Goal: Subscribe to service/newsletter

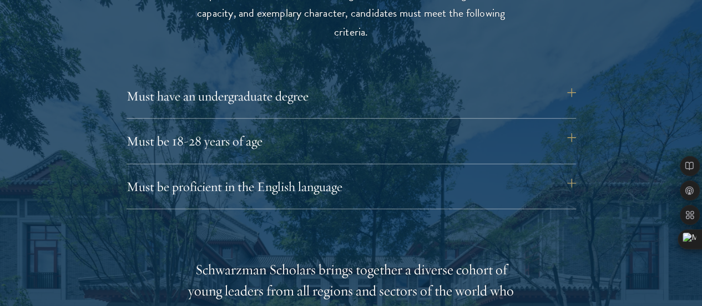
scroll to position [1515, 0]
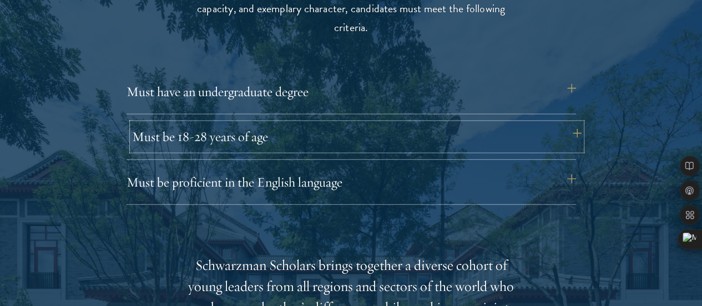
click at [463, 123] on button "Must be 18-28 years of age" at bounding box center [357, 136] width 450 height 27
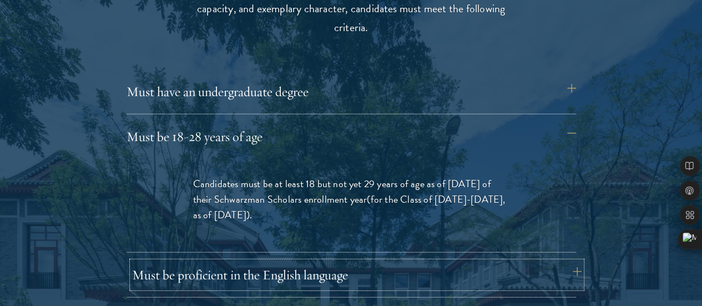
click at [398, 262] on button "Must be proficient in the English language" at bounding box center [357, 275] width 450 height 27
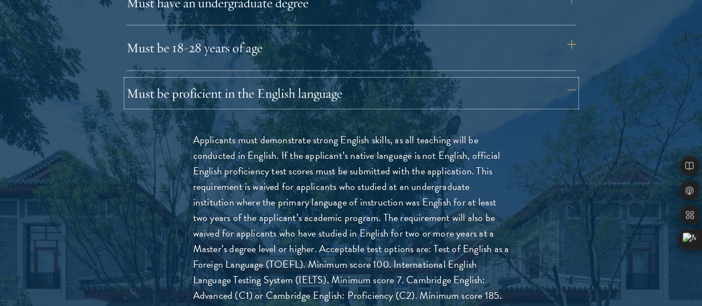
scroll to position [1615, 0]
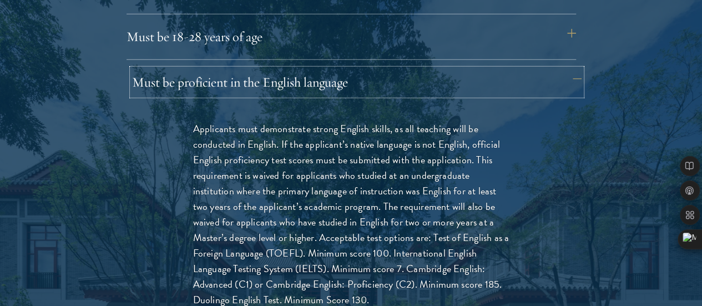
click at [561, 69] on button "Must be proficient in the English language" at bounding box center [357, 82] width 450 height 27
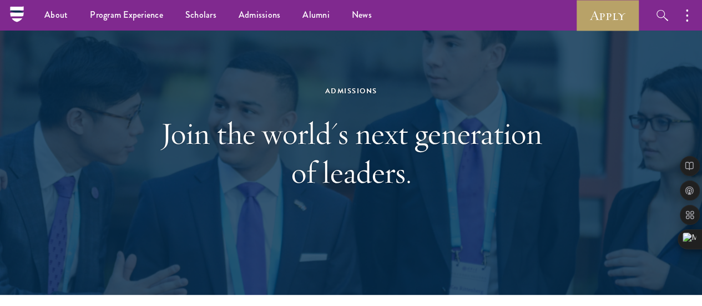
scroll to position [0, 0]
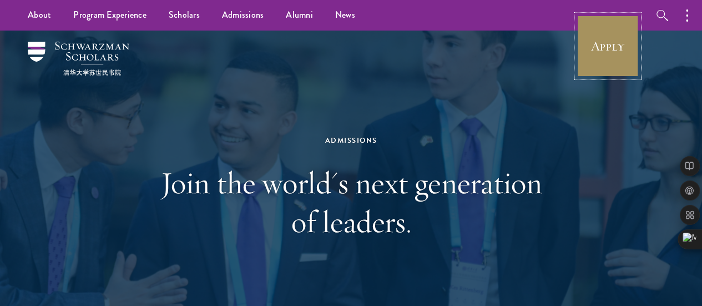
click at [602, 62] on link "Apply" at bounding box center [608, 46] width 62 height 62
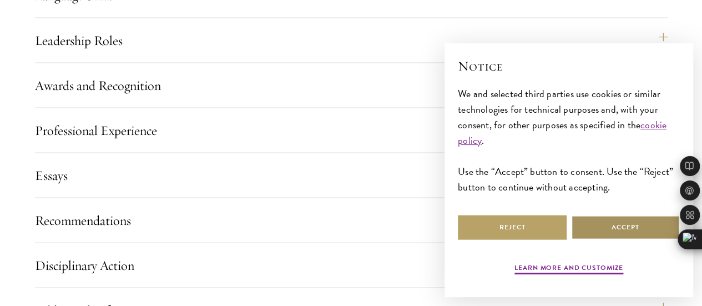
click at [607, 215] on button "Accept" at bounding box center [625, 227] width 109 height 25
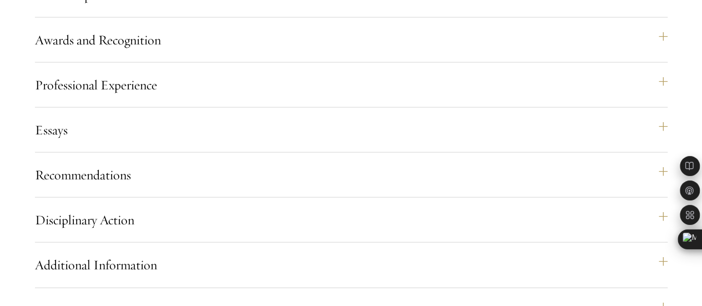
scroll to position [1216, 0]
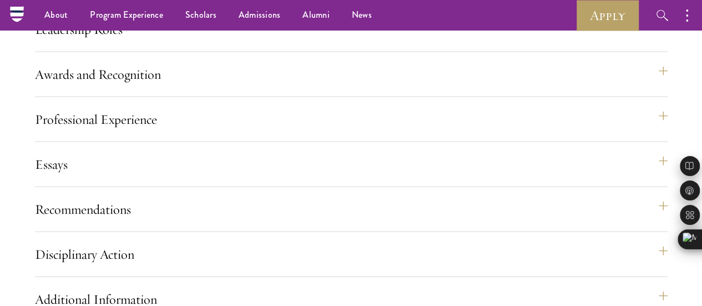
scroll to position [1180, 0]
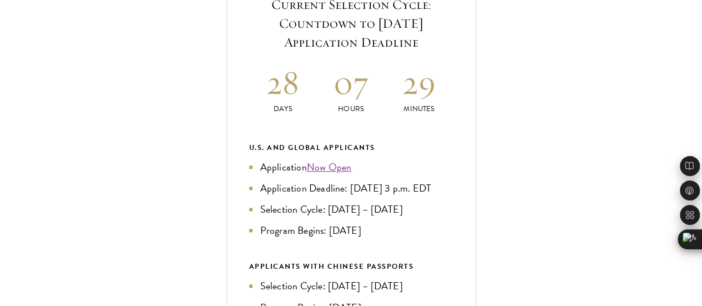
scroll to position [484, 0]
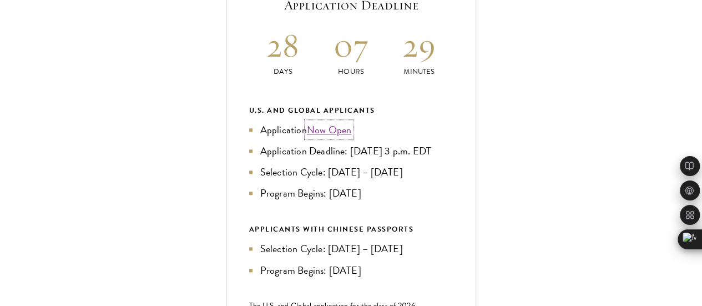
click at [352, 137] on link "Now Open" at bounding box center [329, 129] width 45 height 15
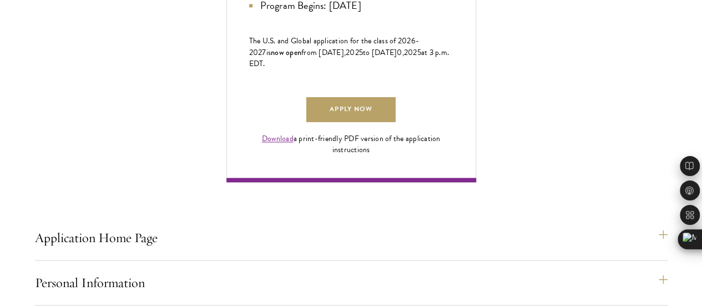
scroll to position [749, 0]
click at [395, 122] on link "Apply Now" at bounding box center [350, 109] width 89 height 25
click at [294, 144] on link "Download" at bounding box center [278, 138] width 32 height 12
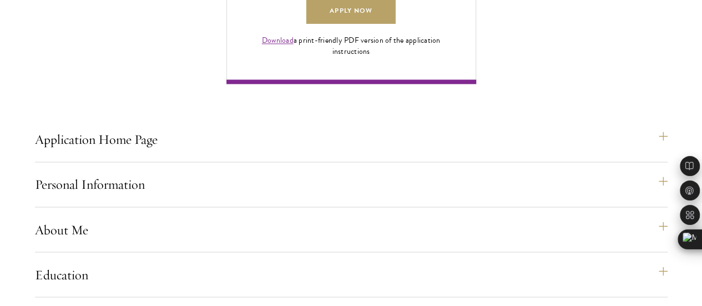
scroll to position [847, 0]
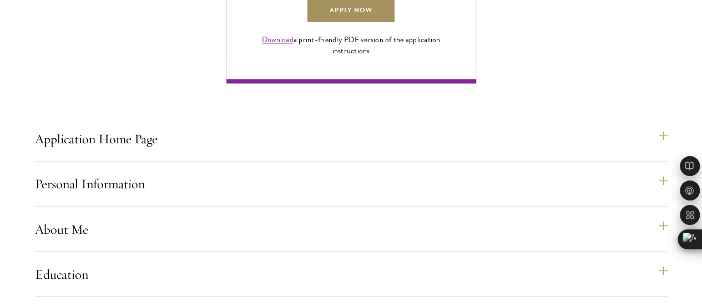
click at [395, 23] on link "Apply Now" at bounding box center [350, 10] width 89 height 25
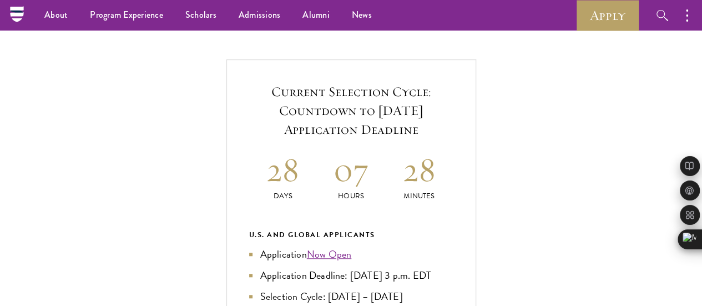
scroll to position [357, 0]
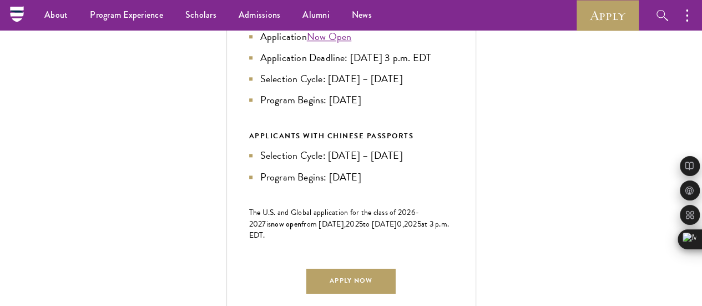
scroll to position [574, 0]
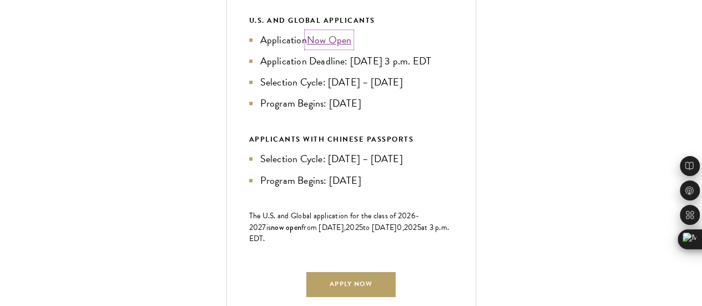
click at [352, 47] on link "Now Open" at bounding box center [329, 39] width 45 height 15
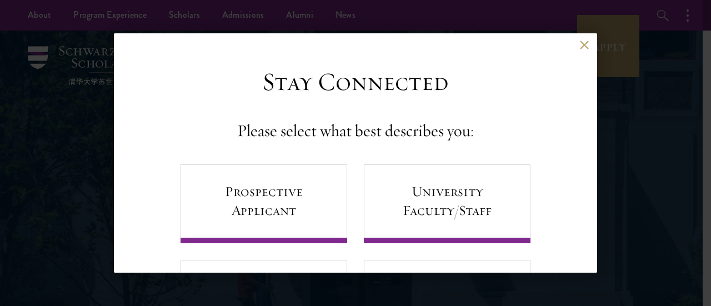
scroll to position [91, 0]
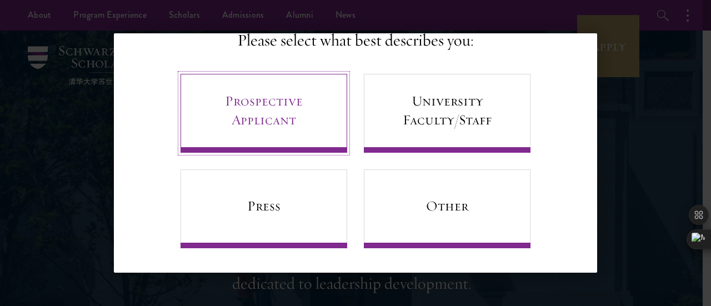
click at [220, 118] on link "Prospective Applicant" at bounding box center [263, 113] width 167 height 79
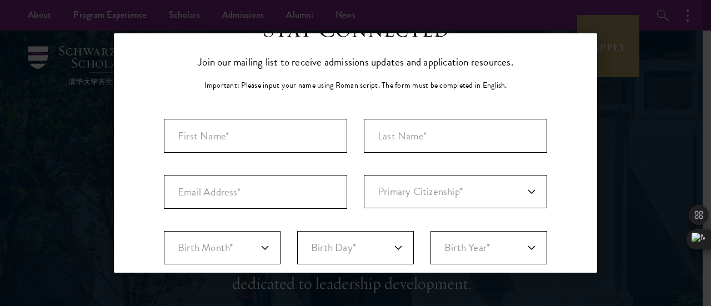
scroll to position [53, 0]
click at [225, 130] on input "First Name*" at bounding box center [255, 136] width 183 height 34
type input "S"
type input "B"
type input "Salma"
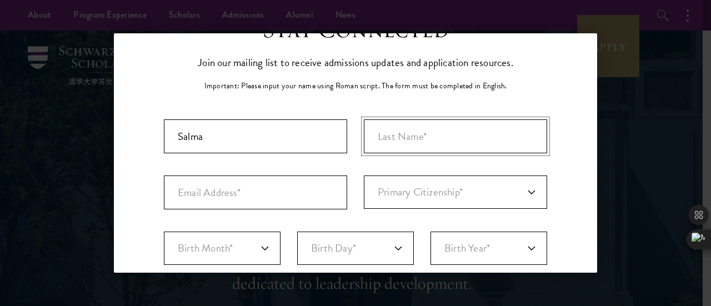
click at [409, 147] on input "Last Name (Family Name)*" at bounding box center [455, 136] width 183 height 34
type input "Belkhyr"
click at [264, 195] on input "Email Address*" at bounding box center [255, 192] width 183 height 34
type input "[EMAIL_ADDRESS][DOMAIN_NAME]"
select select "MO"
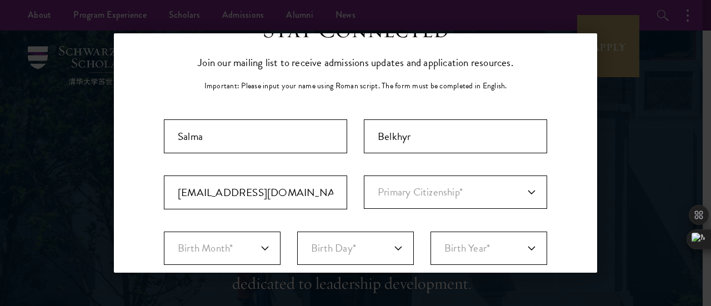
type input "Dalian"
select select
click at [388, 192] on select "Primary Citizenship* [GEOGRAPHIC_DATA] [DEMOGRAPHIC_DATA] [DEMOGRAPHIC_DATA] [D…" at bounding box center [455, 191] width 183 height 33
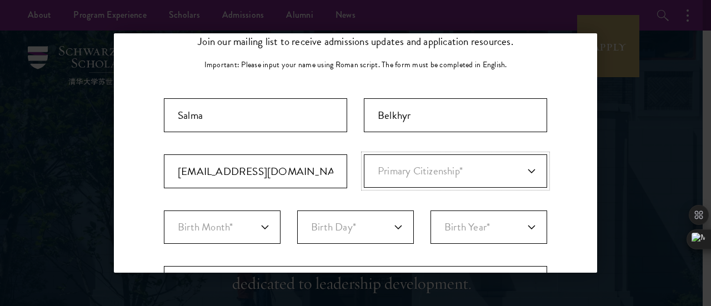
scroll to position [73, 0]
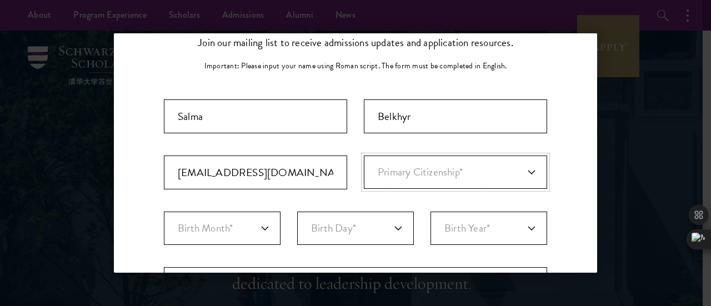
click at [411, 173] on select "Primary Citizenship* [GEOGRAPHIC_DATA] [DEMOGRAPHIC_DATA] [DEMOGRAPHIC_DATA] [D…" at bounding box center [455, 171] width 183 height 33
select select "MO"
click at [364, 155] on select "Primary Citizenship* [GEOGRAPHIC_DATA] [DEMOGRAPHIC_DATA] [DEMOGRAPHIC_DATA] [D…" at bounding box center [455, 171] width 183 height 33
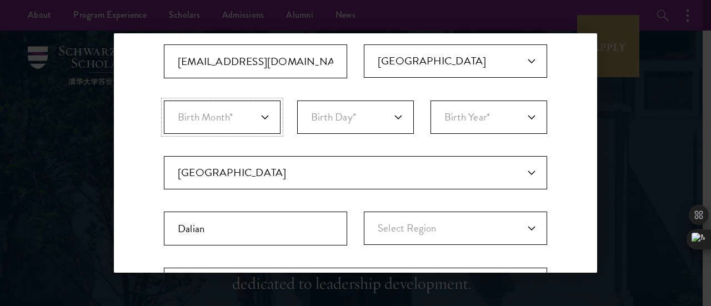
click at [263, 116] on select "Birth Month* January February March April May June July August September Octobe…" at bounding box center [222, 116] width 117 height 33
select select "09"
click at [164, 100] on select "Birth Month* January February March April May June July August September Octobe…" at bounding box center [222, 116] width 117 height 33
click at [331, 122] on select "Birth Day* 1 2 3 4 5 6 7 8 9 10 11 12 13 14 15 16 17 18 19 20 21 22 23 24 25 26…" at bounding box center [355, 116] width 117 height 33
select select "12"
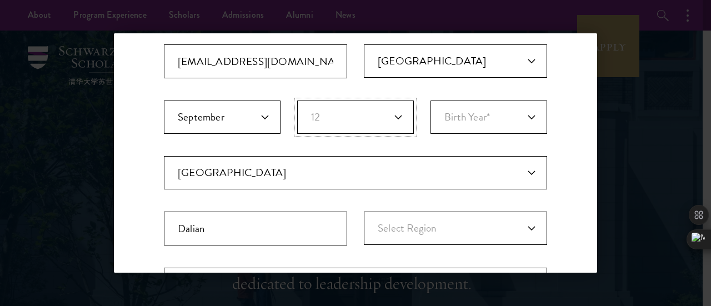
click at [297, 100] on select "Birth Day* 1 2 3 4 5 6 7 8 9 10 11 12 13 14 15 16 17 18 19 20 21 22 23 24 25 26…" at bounding box center [355, 116] width 117 height 33
click at [466, 118] on select "Birth Year* [DEMOGRAPHIC_DATA] [DEMOGRAPHIC_DATA] [DEMOGRAPHIC_DATA] [DEMOGRAPH…" at bounding box center [488, 116] width 117 height 33
select select "2002"
click at [430, 100] on select "Birth Year* [DEMOGRAPHIC_DATA] [DEMOGRAPHIC_DATA] [DEMOGRAPHIC_DATA] [DEMOGRAPH…" at bounding box center [488, 116] width 117 height 33
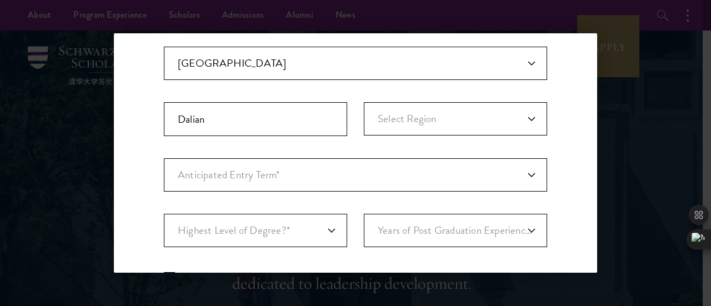
scroll to position [308, 0]
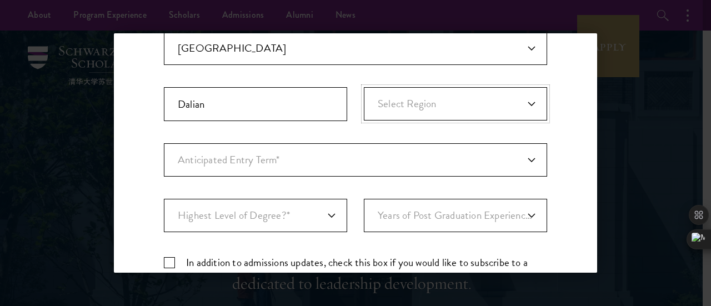
click at [402, 113] on select "Select Region [GEOGRAPHIC_DATA]-[GEOGRAPHIC_DATA] [GEOGRAPHIC_DATA]-Abda Fes-Bo…" at bounding box center [455, 103] width 183 height 33
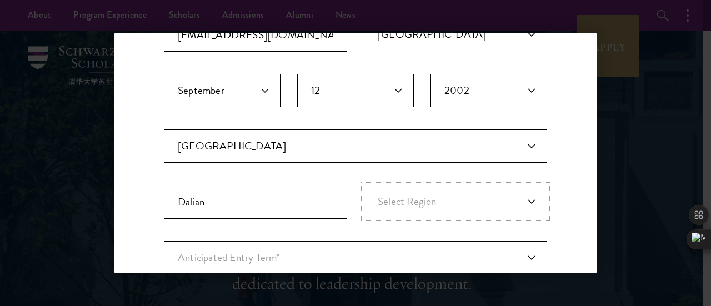
scroll to position [209, 0]
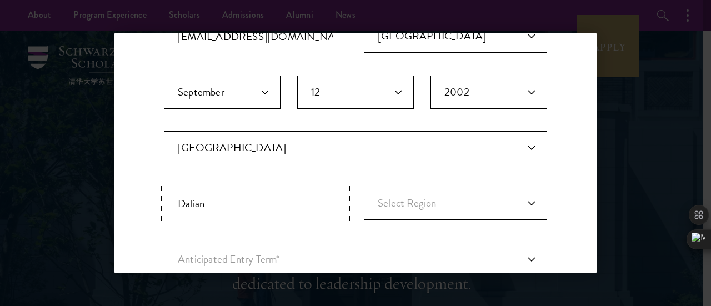
click at [270, 207] on input "Dalian" at bounding box center [255, 204] width 183 height 34
type input "D"
type input "Meknès"
click at [407, 192] on select "Select Region [GEOGRAPHIC_DATA]-[GEOGRAPHIC_DATA] [GEOGRAPHIC_DATA]-Abda Fes-Bo…" at bounding box center [455, 203] width 183 height 33
select select "Meknes-Tafilalet"
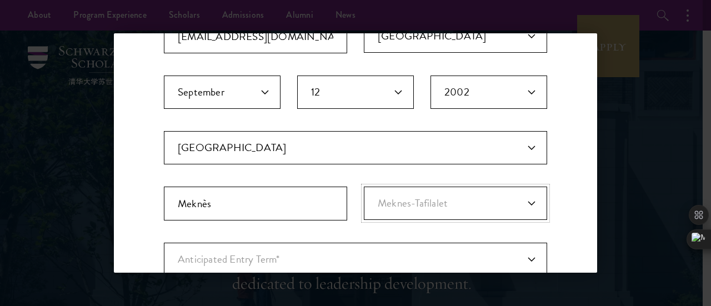
click at [364, 187] on select "Select Region [GEOGRAPHIC_DATA]-[GEOGRAPHIC_DATA] [GEOGRAPHIC_DATA]-Abda Fes-Bo…" at bounding box center [455, 203] width 183 height 33
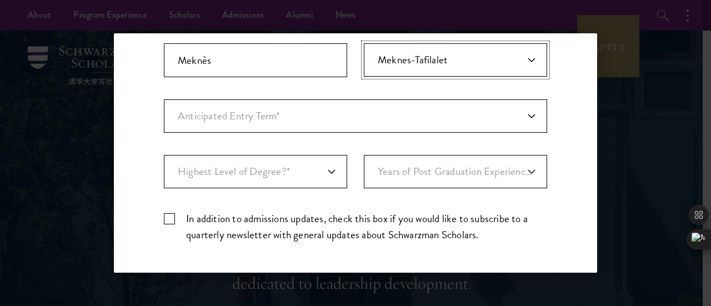
scroll to position [354, 0]
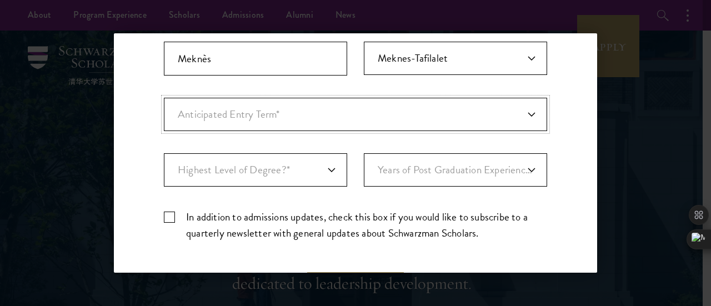
click at [319, 113] on select "Anticipated Entry Term* [DATE] (Application opens [DATE]) Just Exploring" at bounding box center [355, 114] width 383 height 33
select select "e64b8ab3-eabb-4867-96d5-7e6b4840665f"
click at [164, 98] on select "Anticipated Entry Term* [DATE] (Application opens [DATE]) Just Exploring" at bounding box center [355, 114] width 383 height 33
click at [295, 168] on select "Highest Level of Degree?* PHD Bachelor's Master's Current Undergraduate Student" at bounding box center [255, 169] width 183 height 33
click at [164, 153] on select "Highest Level of Degree?* PHD Bachelor's Master's Current Undergraduate Student" at bounding box center [255, 169] width 183 height 33
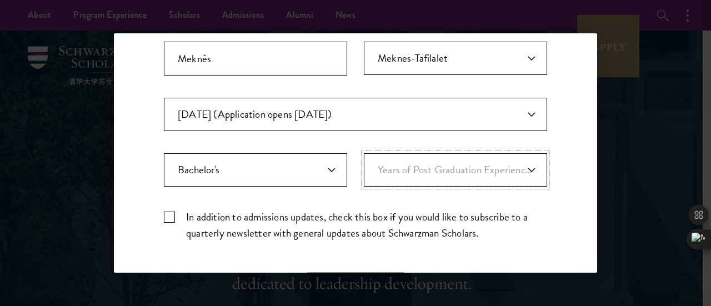
click at [374, 177] on select "Years of Post Graduation Experience?* 1 2 3 4 5 6 7 8 9 10" at bounding box center [455, 169] width 183 height 33
click at [326, 155] on select "Highest Level of Degree?* PHD Bachelor's Master's Current Undergraduate Student" at bounding box center [255, 169] width 183 height 33
select select "bf44f490-31e9-4d16-b1d2-df861e7933aa"
click at [164, 153] on select "Highest Level of Degree?* PHD Bachelor's Master's Current Undergraduate Student" at bounding box center [255, 169] width 183 height 33
click at [374, 181] on select "Years of Post Graduation Experience?* 1 2 3 4 5 6 7 8 9 10" at bounding box center [455, 169] width 183 height 33
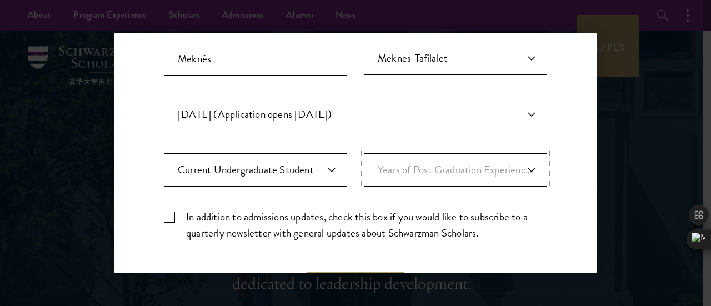
select select "4"
click at [364, 153] on select "Years of Post Graduation Experience?* 1 2 3 4 5 6 7 8 9 10" at bounding box center [455, 169] width 183 height 33
click at [170, 209] on label "In addition to admissions updates, check this box if you would like to subscrib…" at bounding box center [355, 225] width 383 height 32
click at [170, 209] on input "In addition to admissions updates, check this box if you would like to subscrib…" at bounding box center [355, 212] width 383 height 7
checkbox input "true"
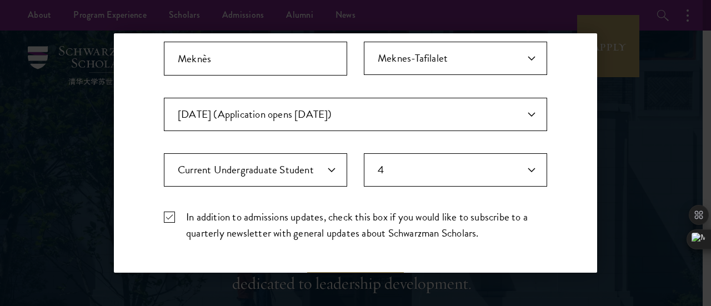
scroll to position [446, 0]
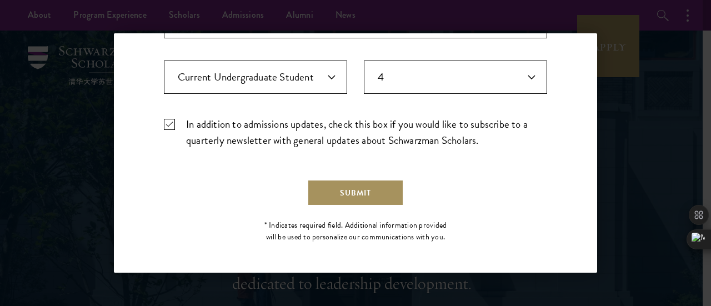
click at [363, 186] on button "Submit" at bounding box center [355, 192] width 97 height 27
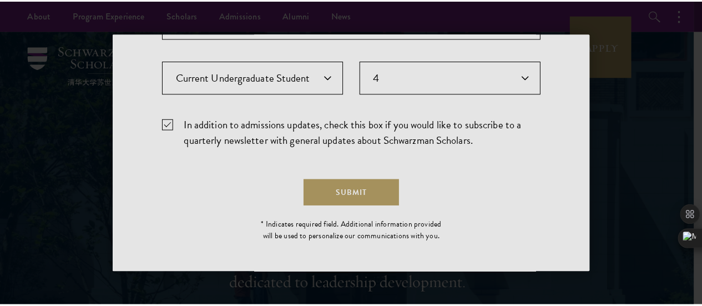
scroll to position [0, 0]
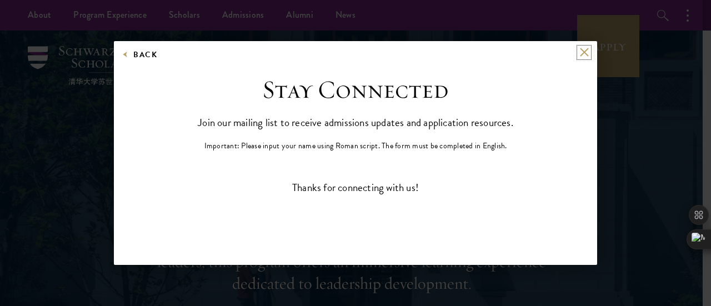
click at [580, 53] on button at bounding box center [583, 52] width 9 height 9
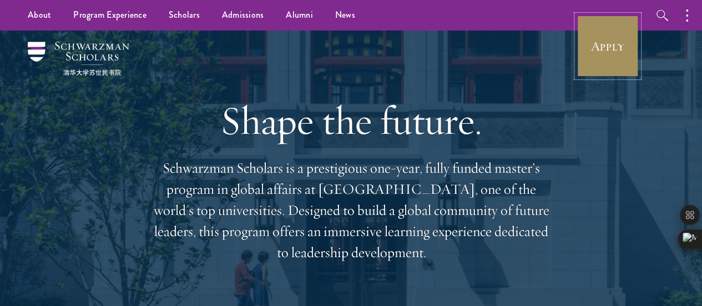
click at [619, 50] on link "Apply" at bounding box center [608, 46] width 62 height 62
